Goal: Navigation & Orientation: Find specific page/section

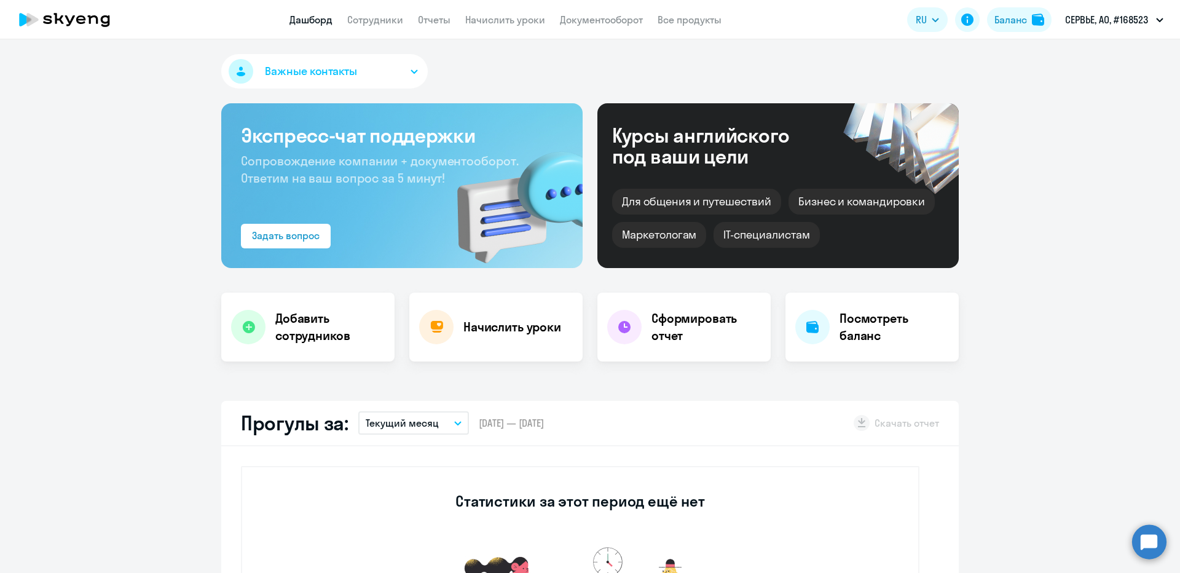
click at [373, 29] on app-header "Дашборд Сотрудники Отчеты Начислить уроки Документооборот Все продукты Дашборд …" at bounding box center [590, 19] width 1180 height 39
drag, startPoint x: 382, startPoint y: 23, endPoint x: 397, endPoint y: 26, distance: 15.8
click at [383, 23] on link "Сотрудники" at bounding box center [375, 20] width 56 height 12
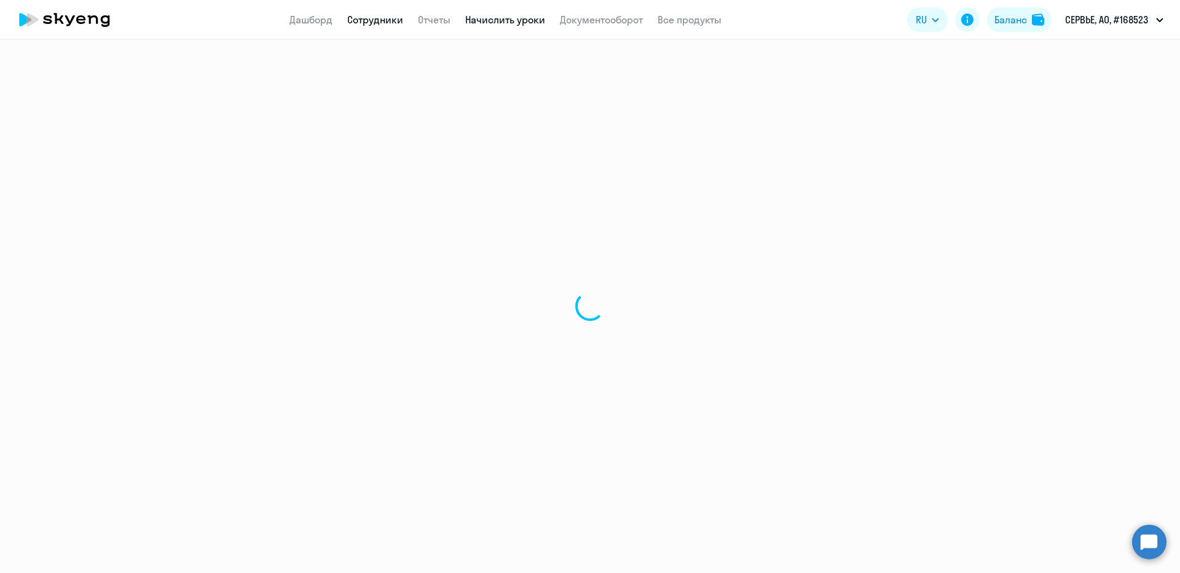
select select "30"
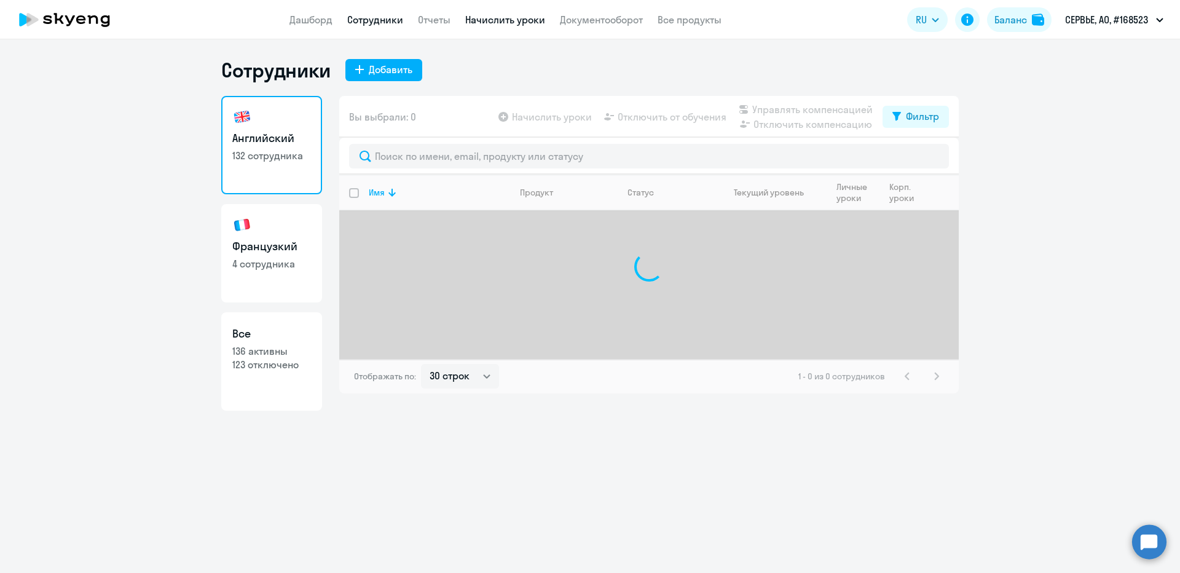
click at [488, 24] on link "Начислить уроки" at bounding box center [505, 20] width 80 height 12
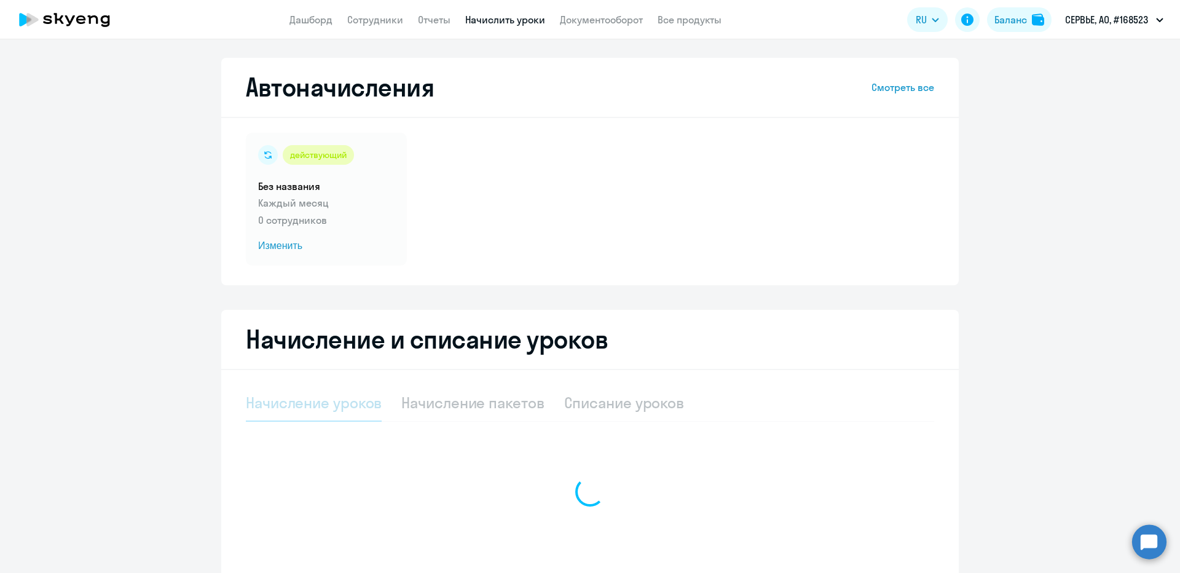
click at [388, 29] on app-header "Дашборд Сотрудники Отчеты Начислить уроки Документооборот Все продукты Дашборд …" at bounding box center [590, 19] width 1180 height 39
click at [382, 20] on link "Сотрудники" at bounding box center [375, 20] width 56 height 12
select select "30"
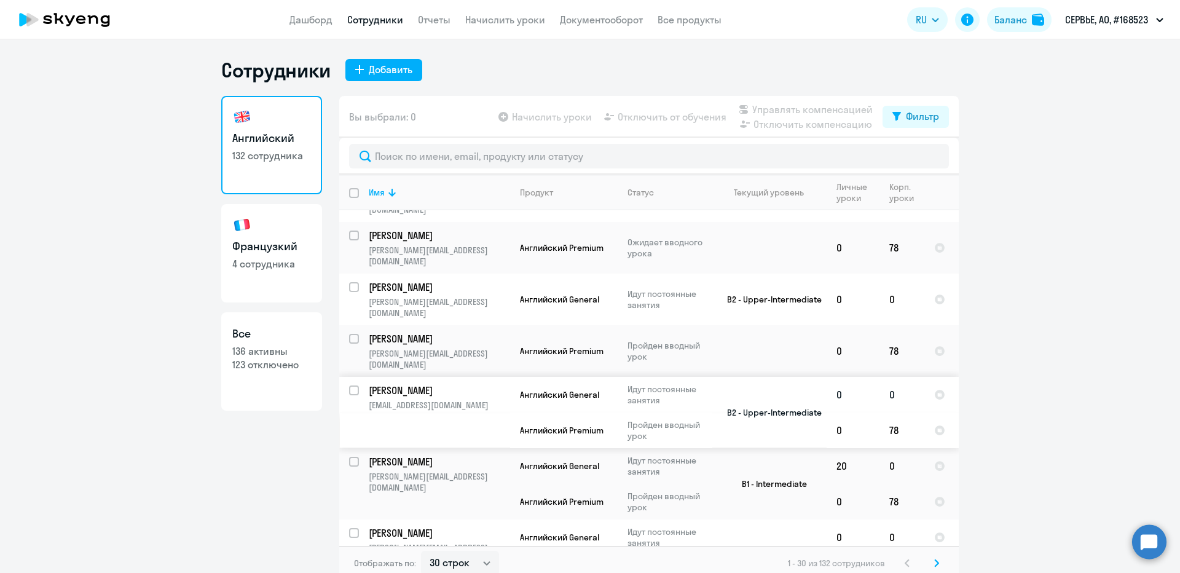
scroll to position [61, 0]
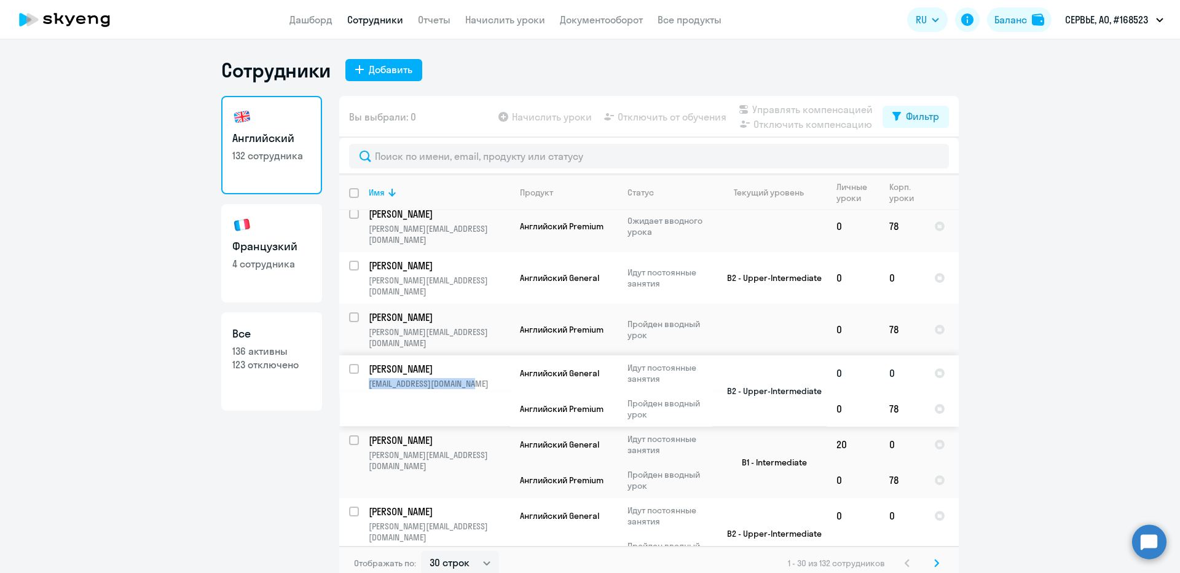
copy p "[EMAIL_ADDRESS][DOMAIN_NAME]"
drag, startPoint x: 473, startPoint y: 340, endPoint x: 407, endPoint y: 318, distance: 70.1
click at [397, 355] on td "Шавко Дмитрий Михайлович dmitry.shavko@servier.com" at bounding box center [434, 390] width 151 height 71
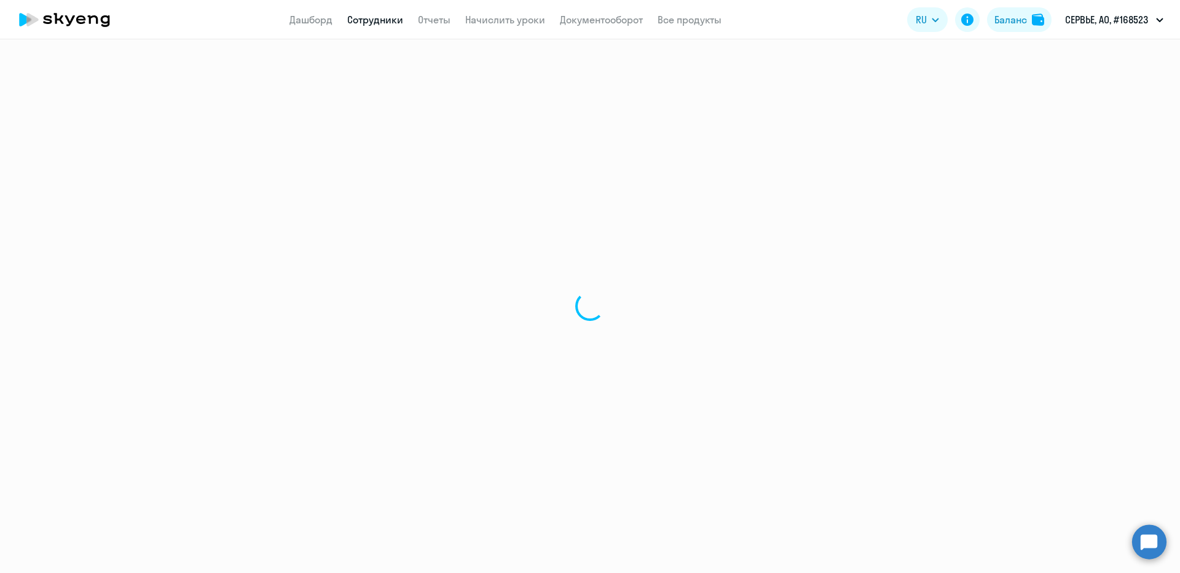
select select "english"
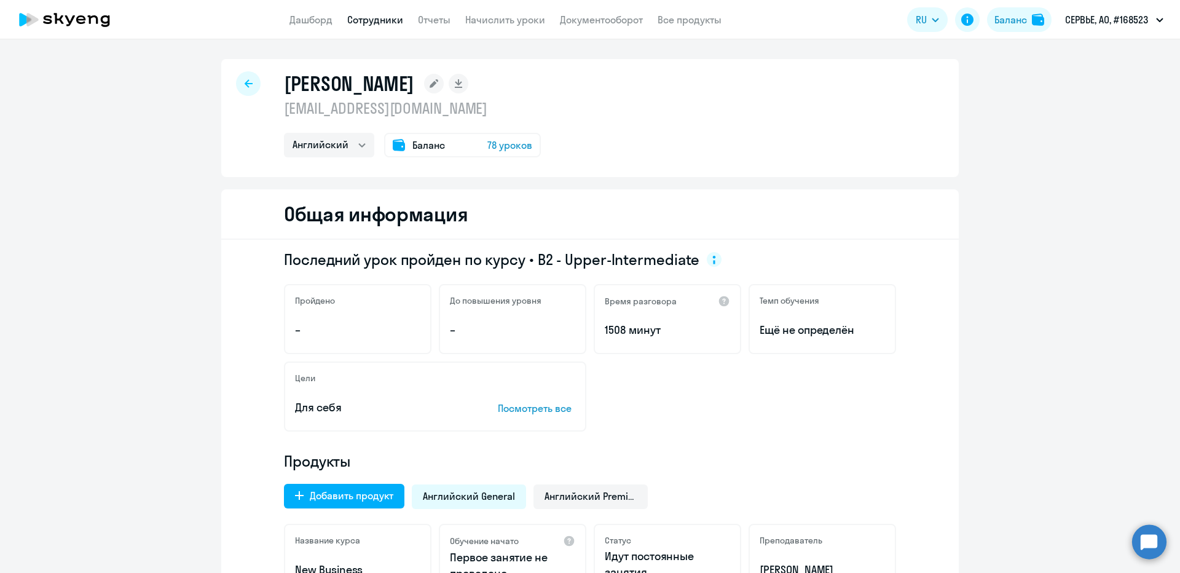
select select "30"
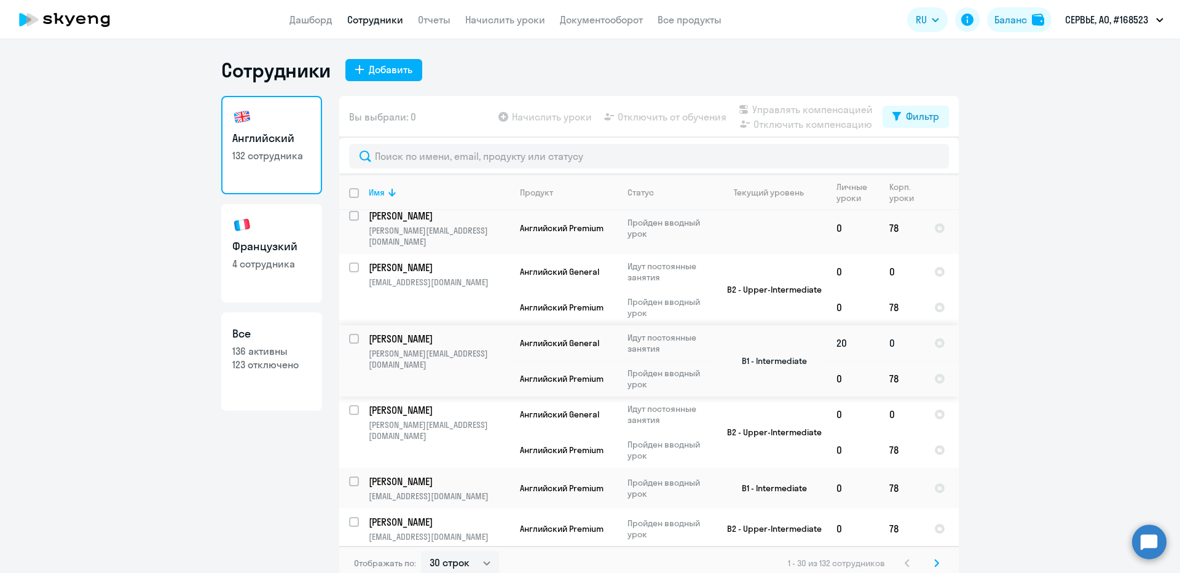
scroll to position [184, 0]
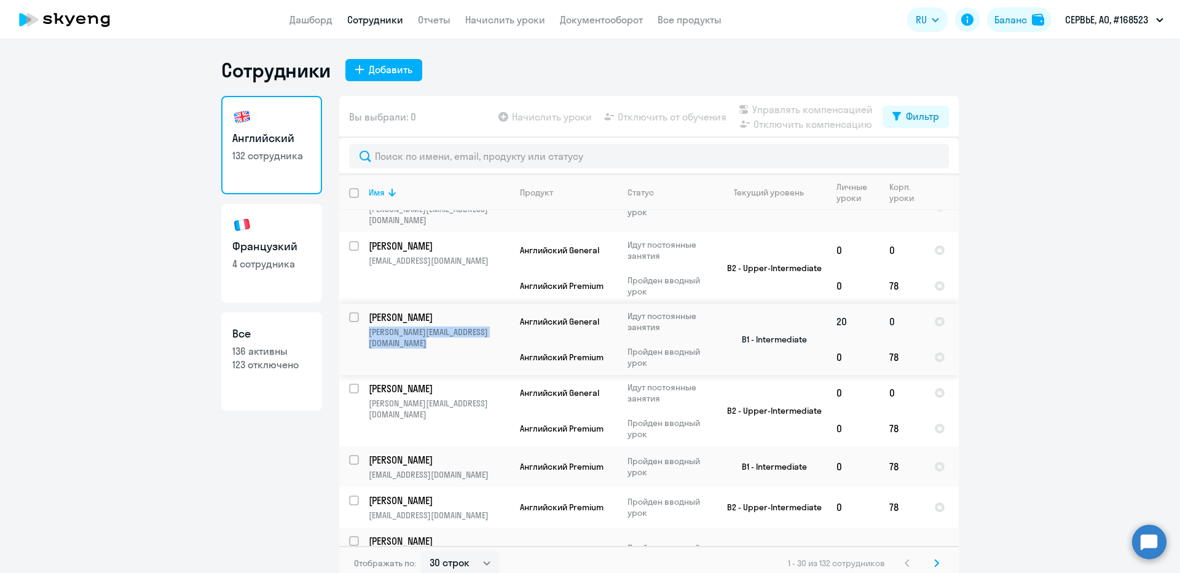
copy p "[PERSON_NAME][EMAIL_ADDRESS][DOMAIN_NAME]"
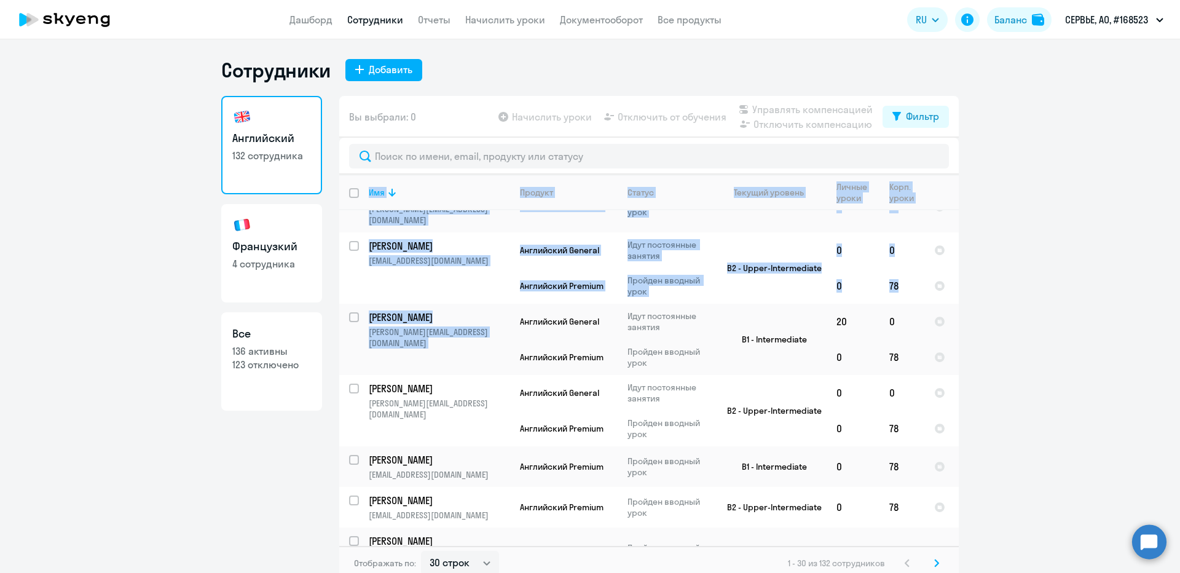
drag, startPoint x: 507, startPoint y: 286, endPoint x: 1006, endPoint y: 278, distance: 498.9
click at [1006, 278] on ng-component "Сотрудники Добавить Английский 132 сотрудника Французкий 4 сотрудника Все 136 а…" at bounding box center [590, 319] width 1180 height 522
drag, startPoint x: 1006, startPoint y: 278, endPoint x: 958, endPoint y: 262, distance: 50.3
click at [1006, 278] on ng-component "Сотрудники Добавить Английский 132 сотрудника Французкий 4 сотрудника Все 136 а…" at bounding box center [590, 319] width 1180 height 522
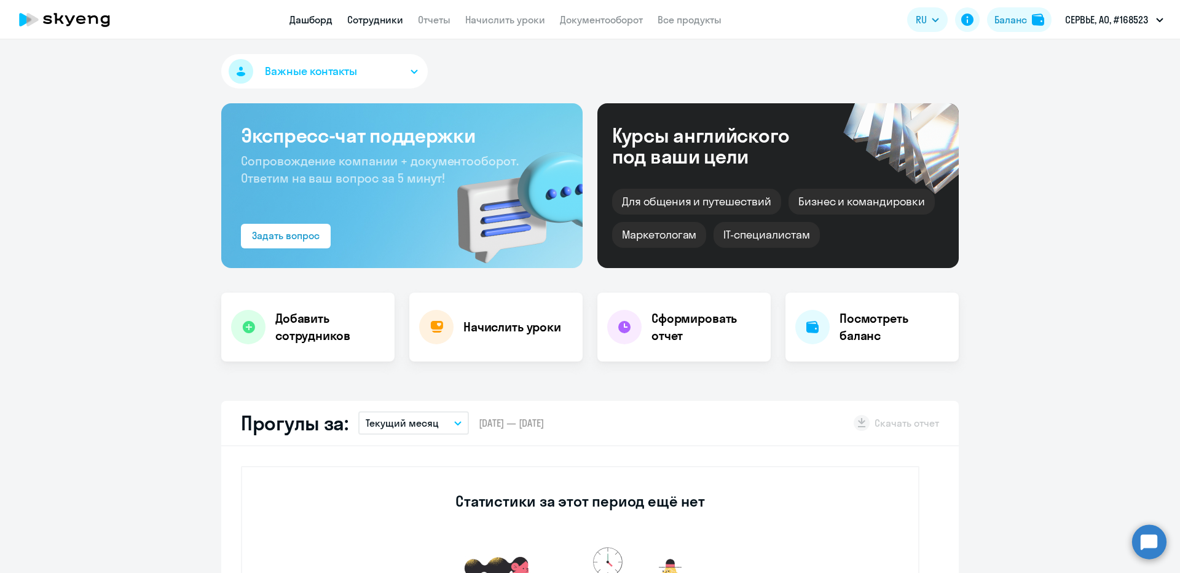
click at [390, 25] on link "Сотрудники" at bounding box center [375, 20] width 56 height 12
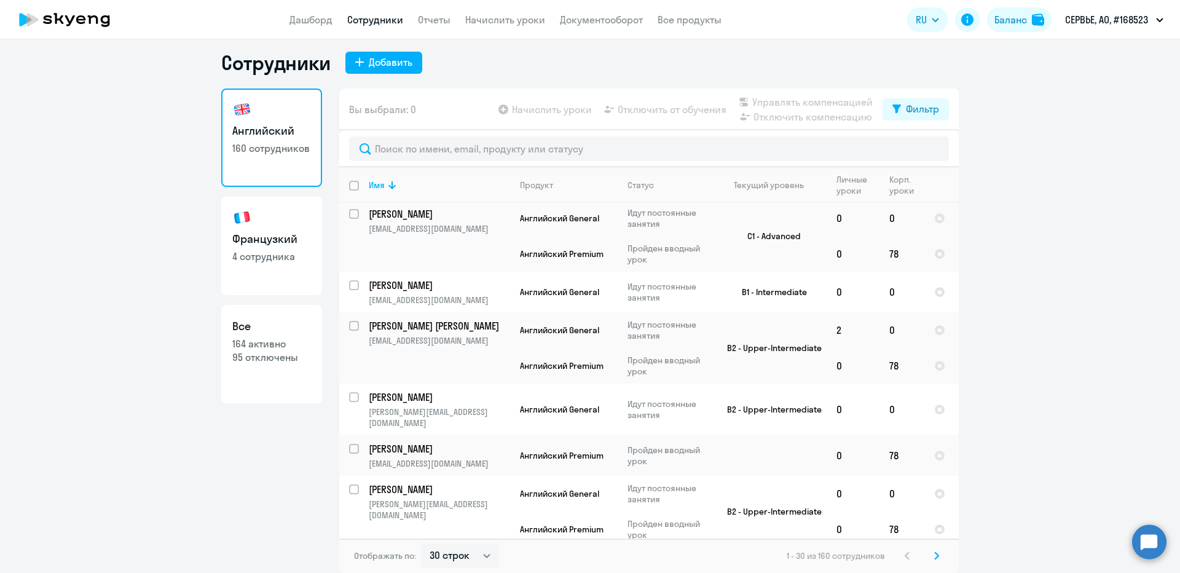
scroll to position [1096, 0]
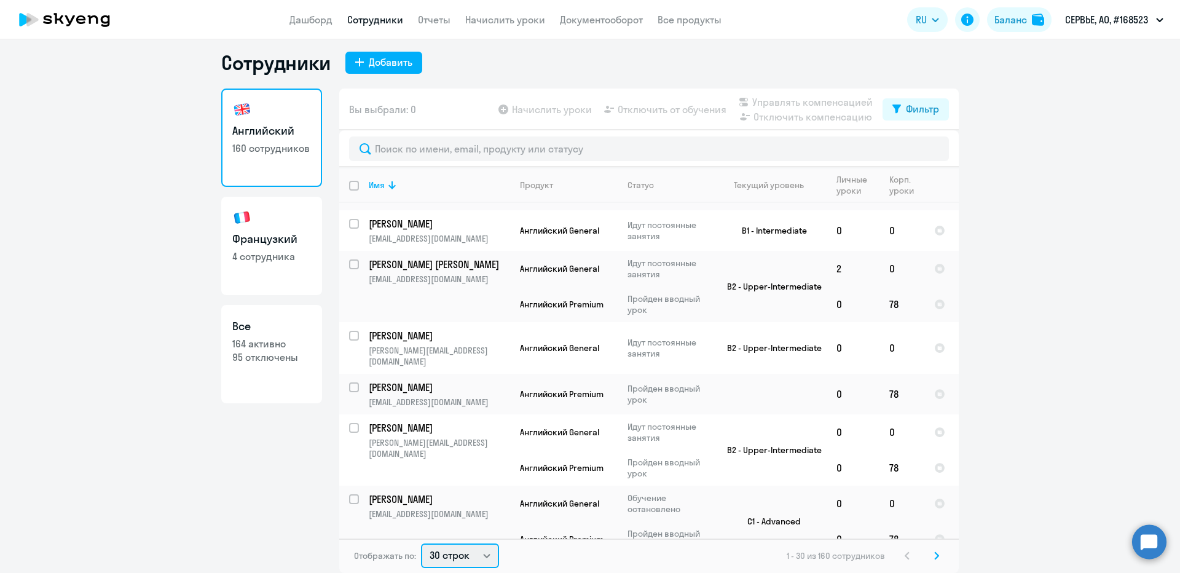
click at [453, 561] on select "30 строк 50 строк 100 строк" at bounding box center [460, 555] width 78 height 25
click at [1034, 533] on ng-component "Сотрудники Добавить Английский 160 сотрудников Французкий 4 сотрудника Все 164 …" at bounding box center [590, 311] width 1180 height 522
click at [421, 557] on select "30 строк 50 строк 100 строк" at bounding box center [460, 555] width 78 height 25
select select "100"
click at [421, 543] on select "30 строк 50 строк 100 строк" at bounding box center [460, 555] width 78 height 25
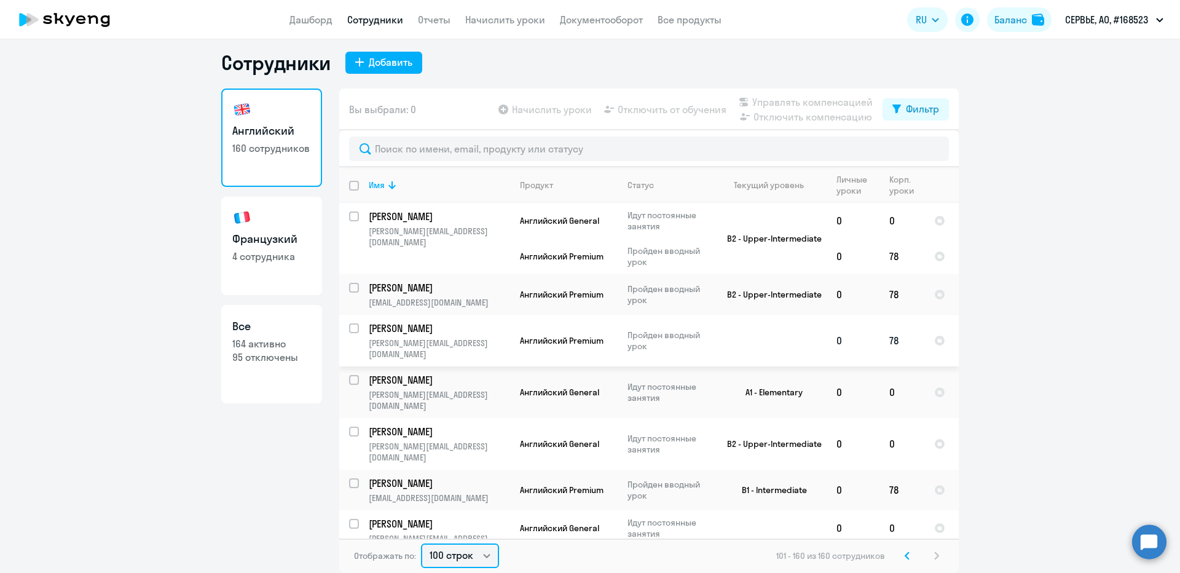
scroll to position [0, 0]
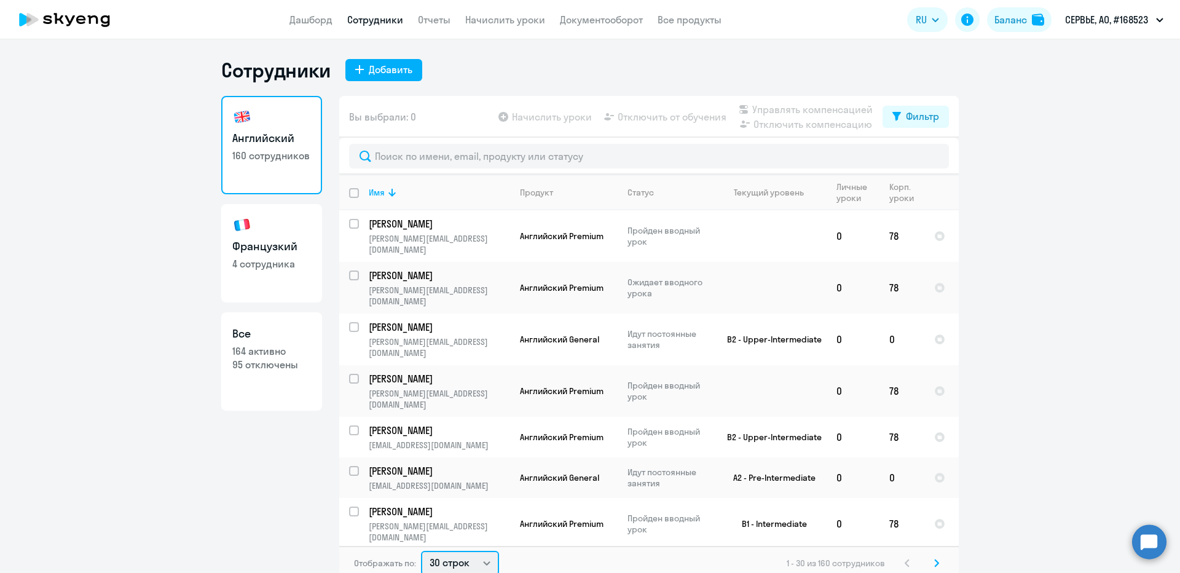
click at [440, 564] on select "30 строк 50 строк 100 строк" at bounding box center [460, 562] width 78 height 25
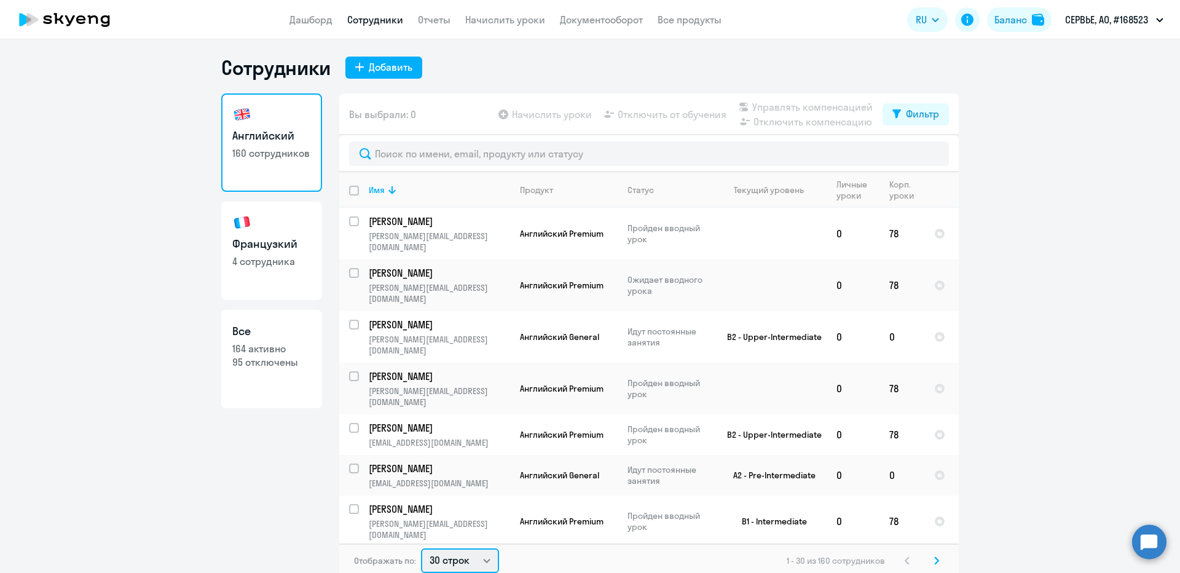
select select "100"
click at [421, 548] on select "30 строк 50 строк 100 строк" at bounding box center [460, 560] width 78 height 25
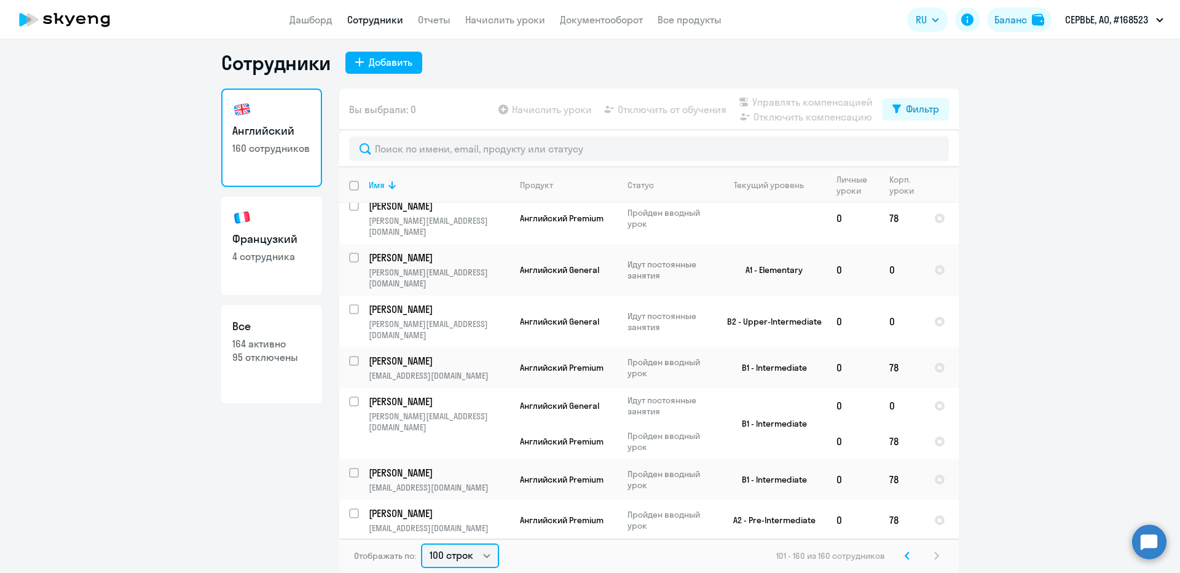
scroll to position [0, 0]
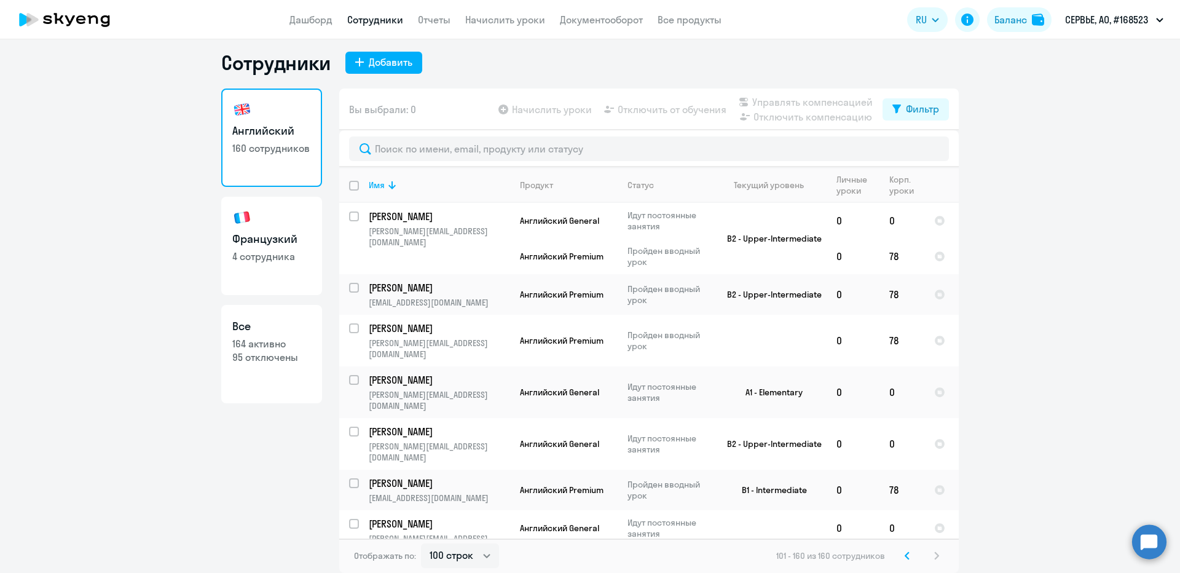
click at [904, 556] on icon at bounding box center [906, 555] width 5 height 9
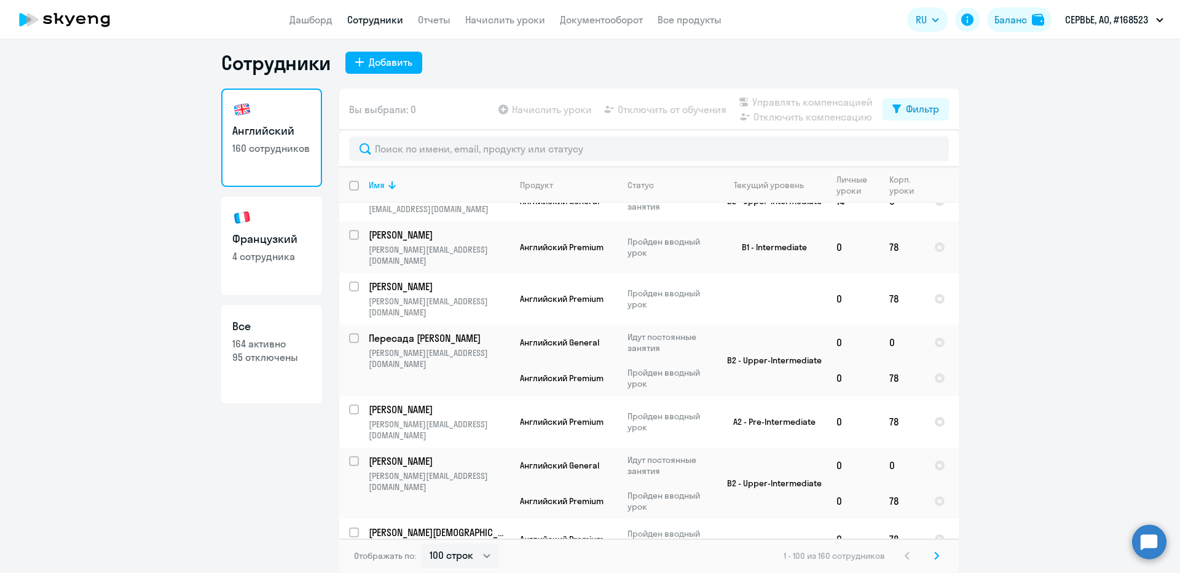
scroll to position [1950, 0]
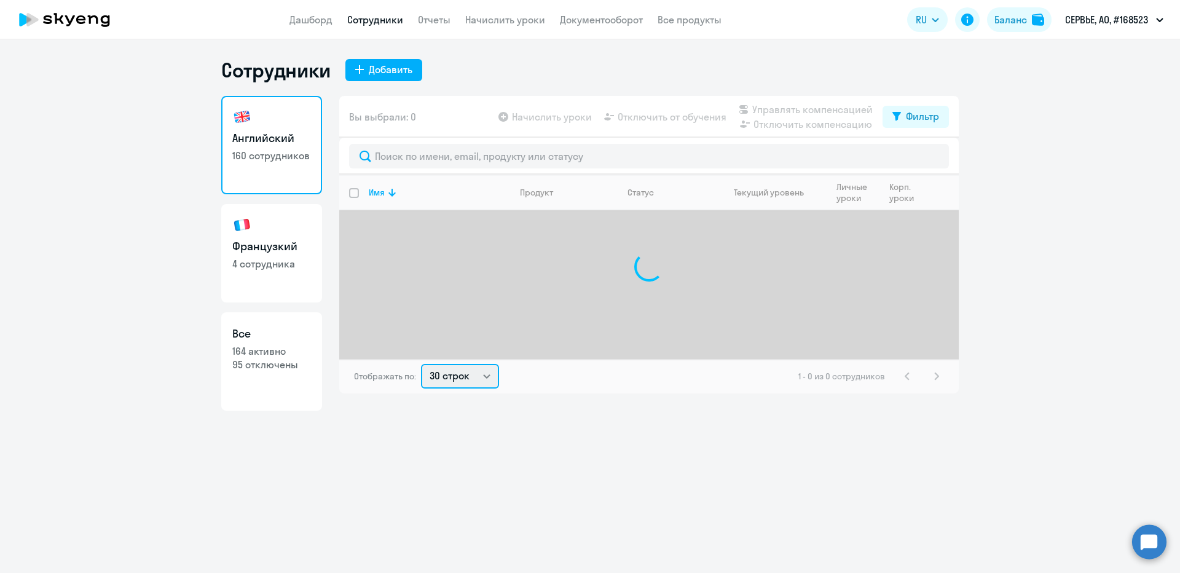
click at [442, 368] on select "30 строк 50 строк 100 строк" at bounding box center [460, 376] width 78 height 25
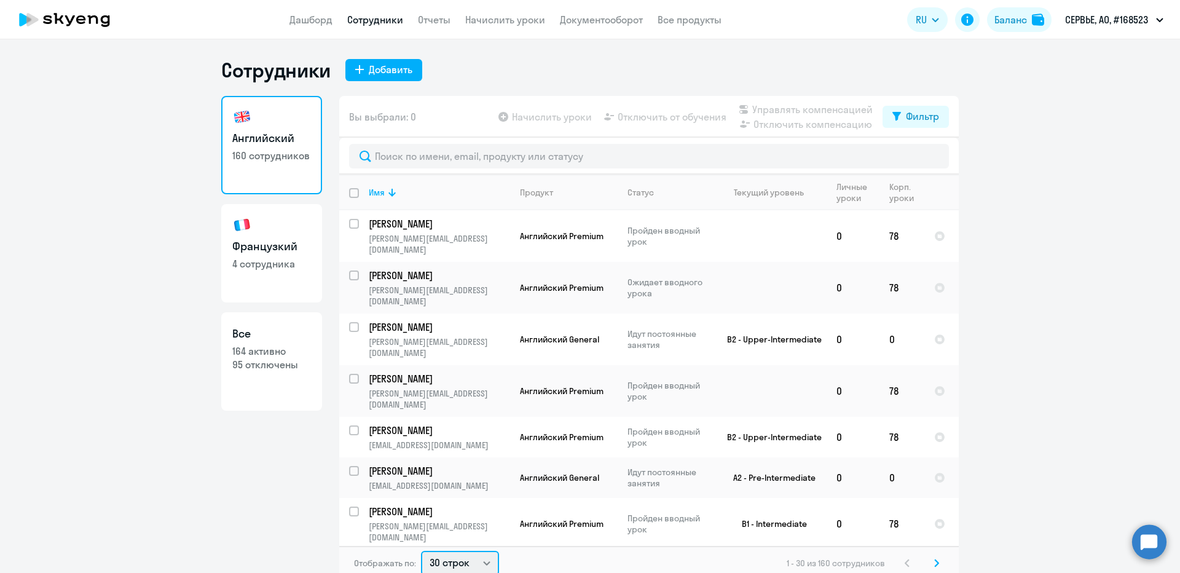
select select "100"
click at [421, 550] on select "30 строк 50 строк 100 строк" at bounding box center [460, 562] width 78 height 25
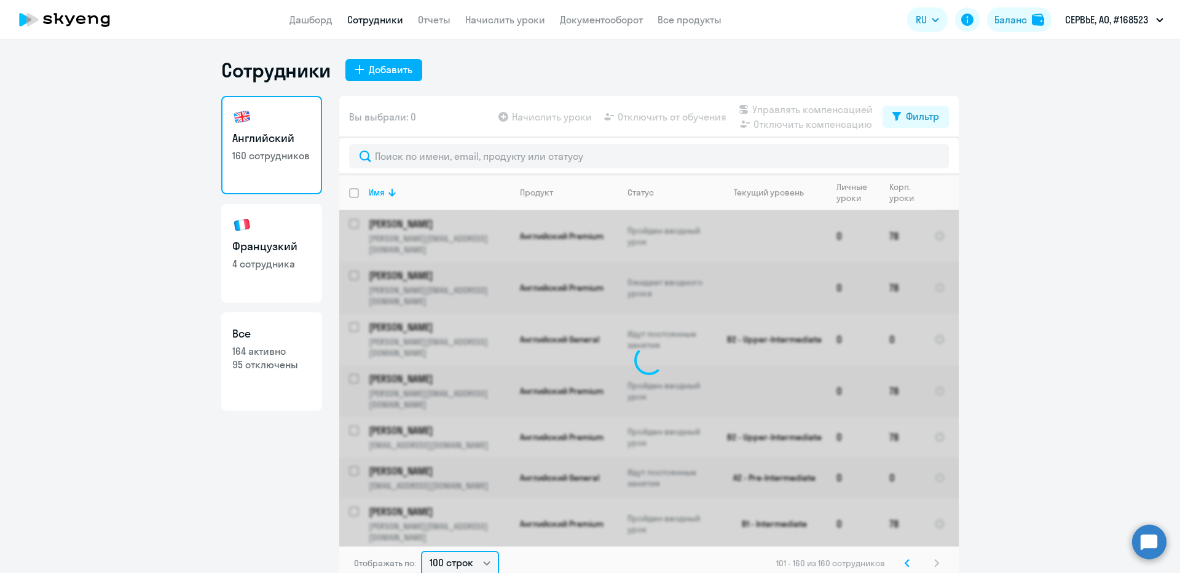
scroll to position [7, 0]
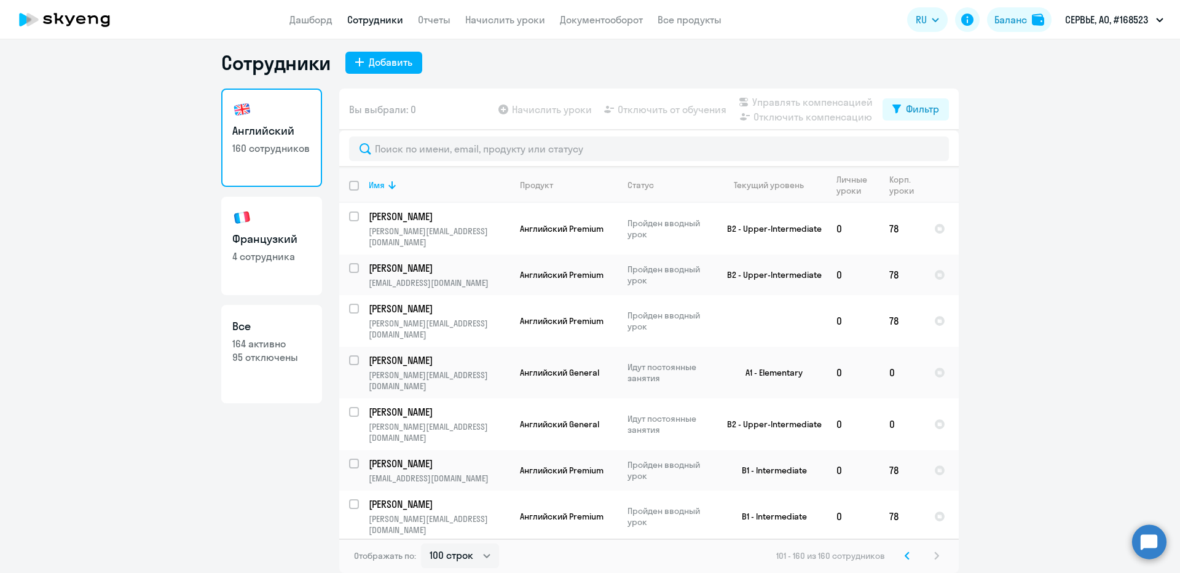
click at [893, 552] on div "101 - 160 из 160 сотрудников" at bounding box center [860, 555] width 168 height 15
click at [899, 552] on svg-icon at bounding box center [906, 555] width 15 height 15
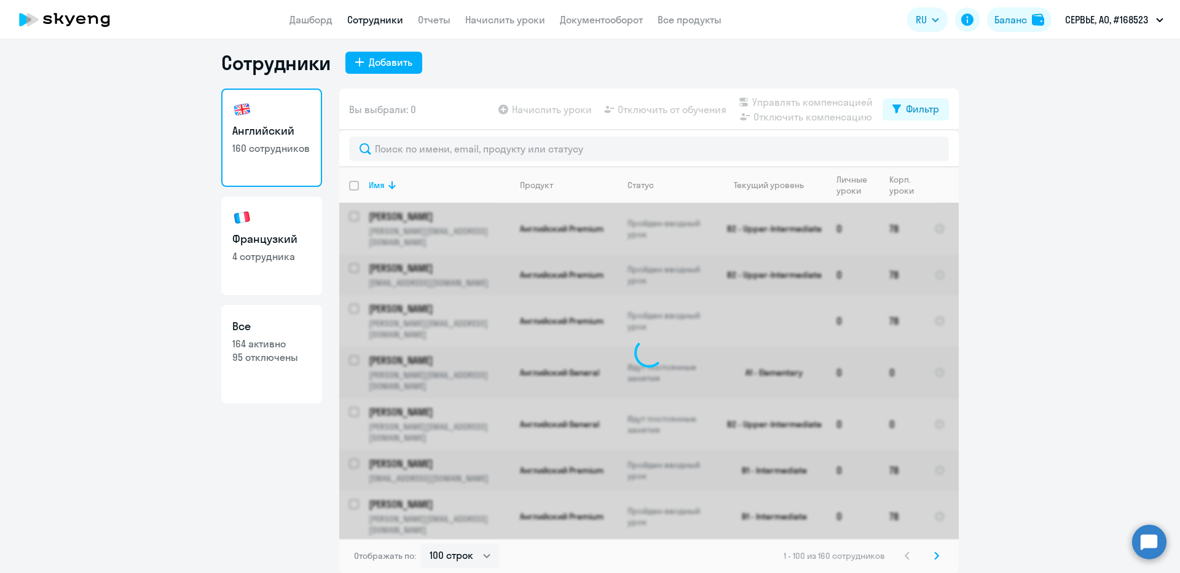
click at [896, 552] on div "1 - 100 из 160 сотрудников" at bounding box center [863, 555] width 160 height 15
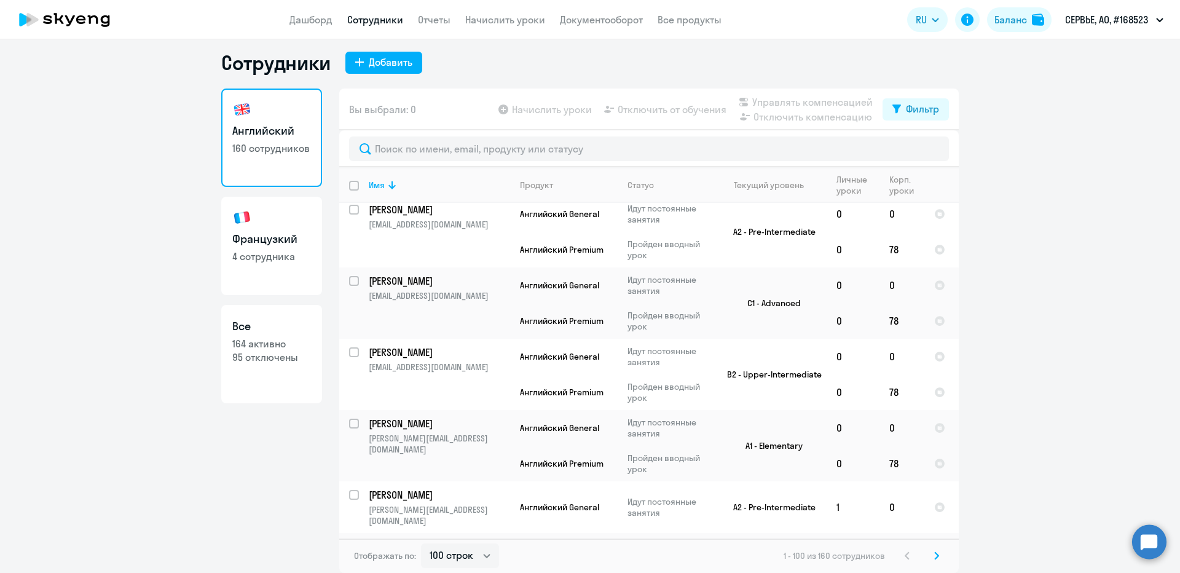
scroll to position [4272, 0]
click at [918, 555] on div "1 - 100 из 160 сотрудников" at bounding box center [863, 555] width 160 height 15
click at [929, 554] on svg-icon at bounding box center [936, 555] width 15 height 15
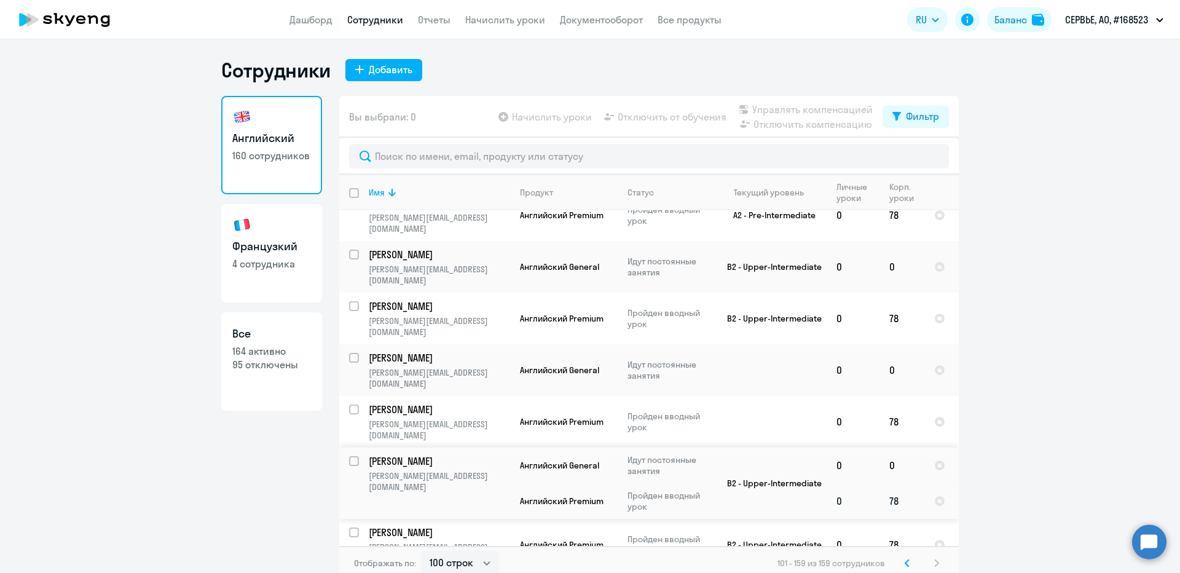
scroll to position [2087, 0]
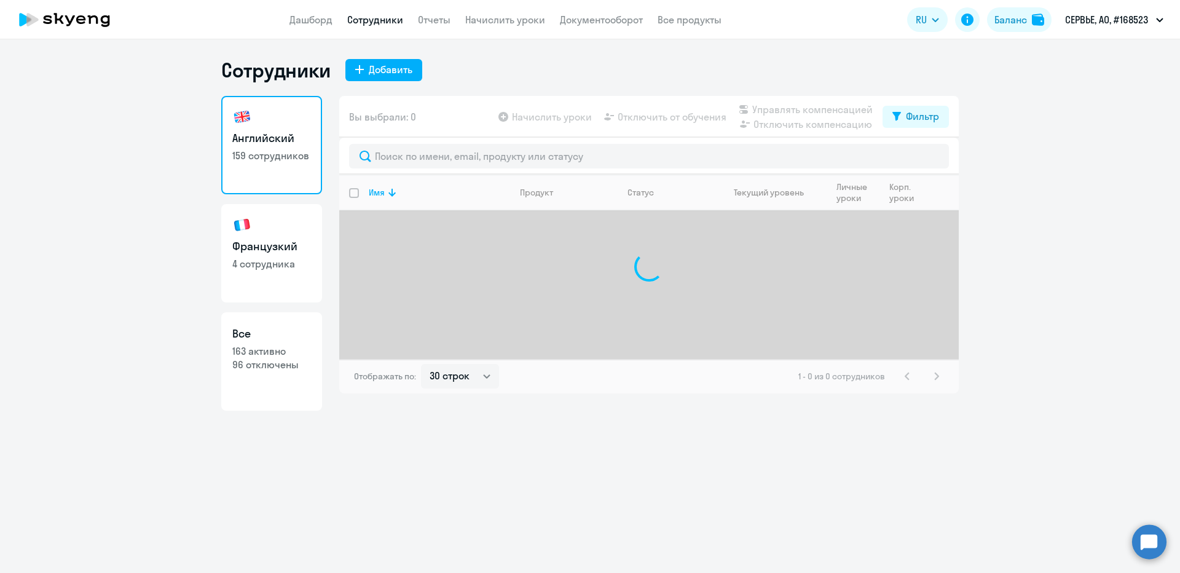
select select "30"
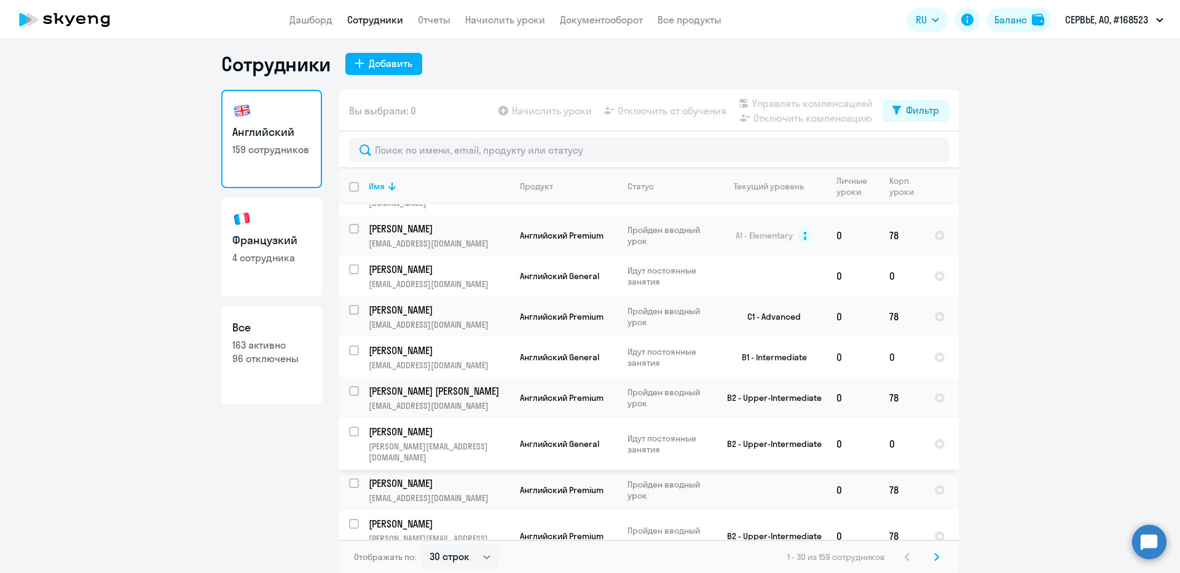
scroll to position [7, 0]
